Goal: Task Accomplishment & Management: Use online tool/utility

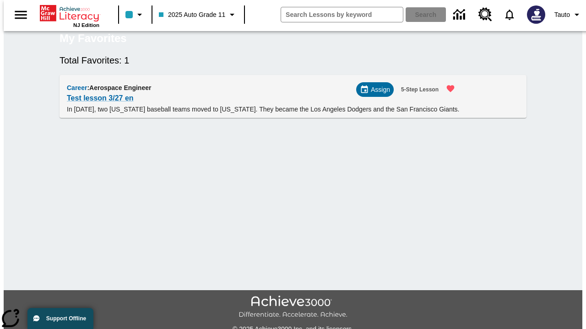
click at [378, 95] on span "Assign" at bounding box center [380, 90] width 19 height 10
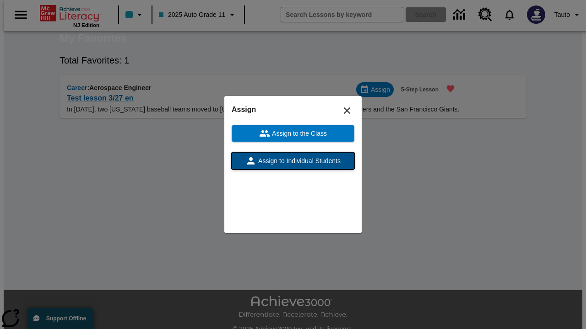
click at [293, 161] on span "Assign to Individual Students" at bounding box center [298, 161] width 84 height 10
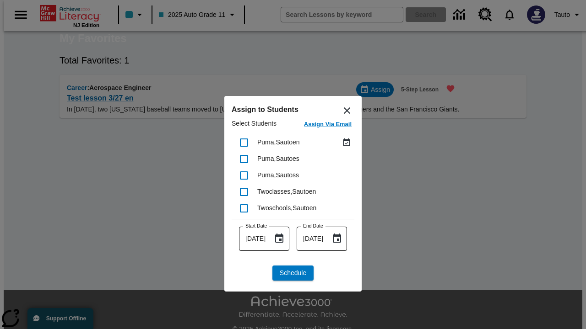
click at [244, 142] on input "checkbox" at bounding box center [243, 142] width 19 height 19
checkbox input "true"
click at [293, 273] on span "Schedule" at bounding box center [293, 274] width 27 height 10
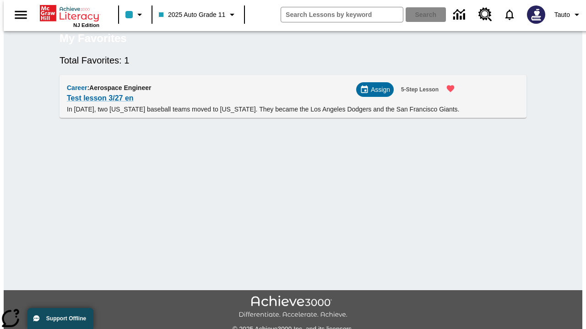
click at [378, 95] on span "Assign" at bounding box center [380, 90] width 19 height 10
